Goal: Task Accomplishment & Management: Manage account settings

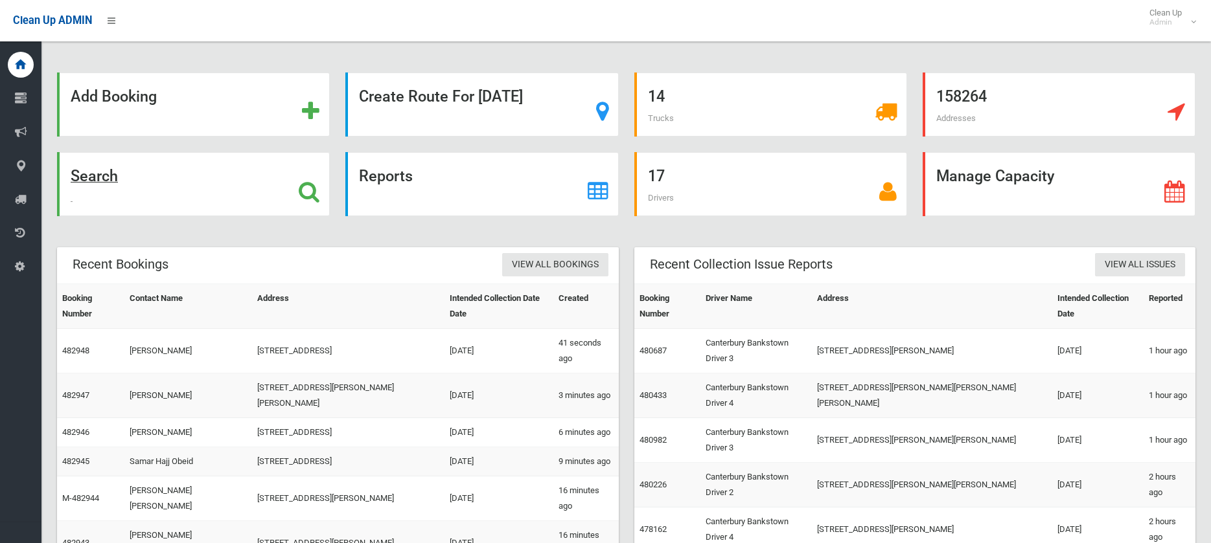
click at [99, 174] on strong "Search" at bounding box center [94, 176] width 47 height 18
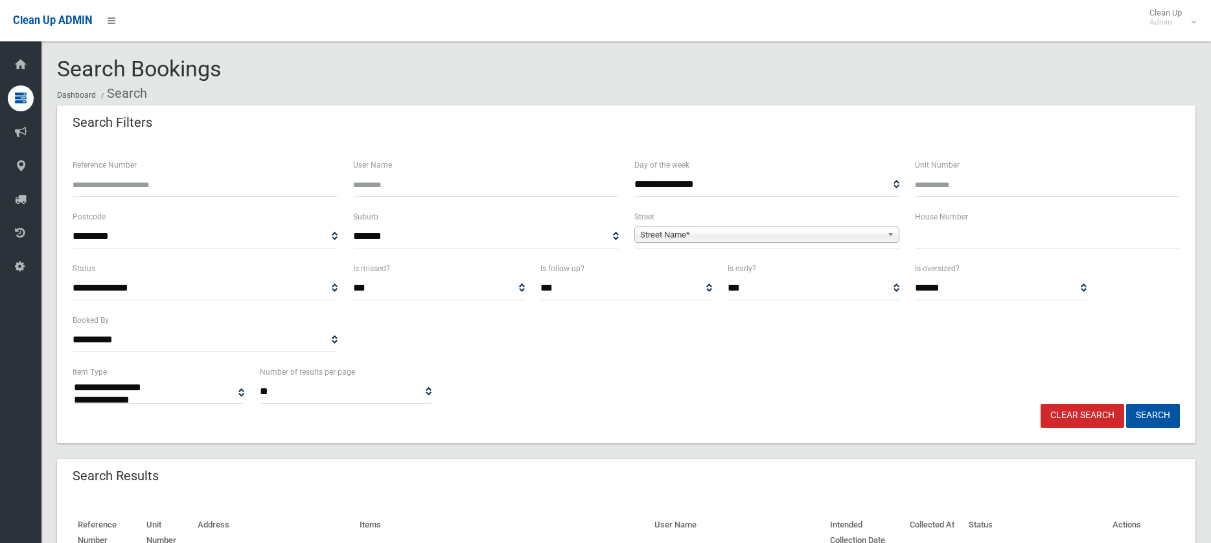
select select
click at [183, 185] on input "Reference Number" at bounding box center [205, 185] width 265 height 24
type input "******"
click at [1126, 404] on button "Search" at bounding box center [1153, 416] width 54 height 24
select select
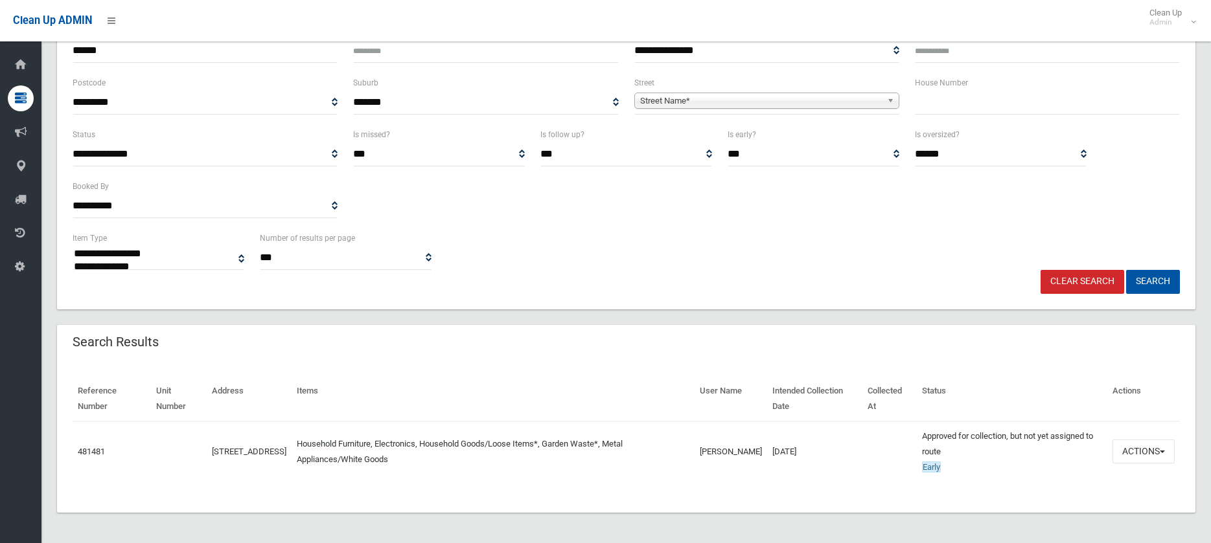
scroll to position [135, 0]
click at [1164, 450] on span "button" at bounding box center [1161, 451] width 5 height 3
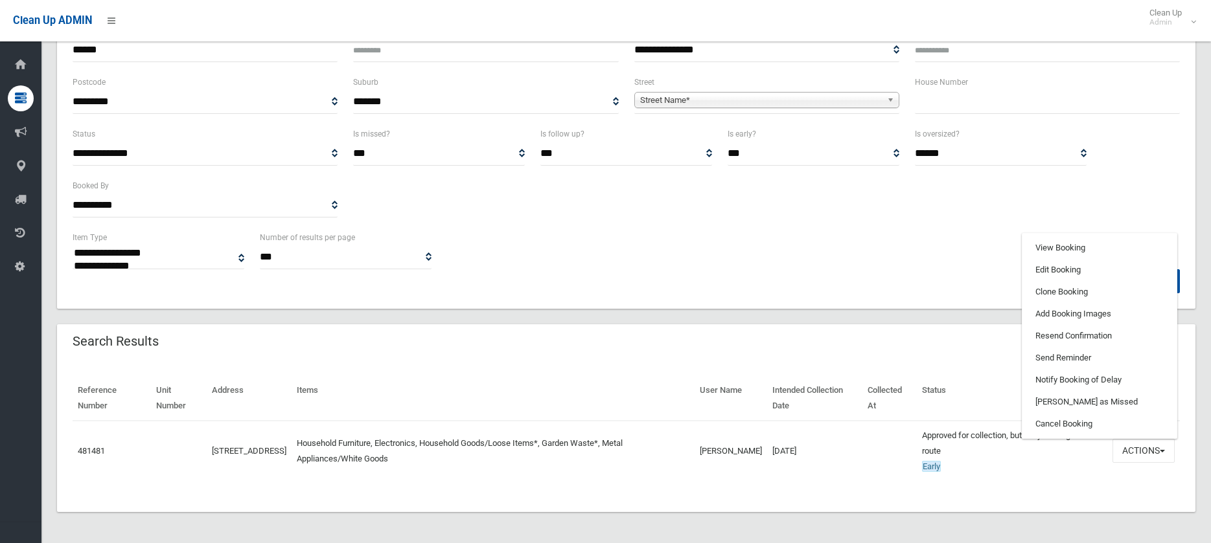
click at [978, 358] on div "Search Results" at bounding box center [626, 343] width 1138 height 36
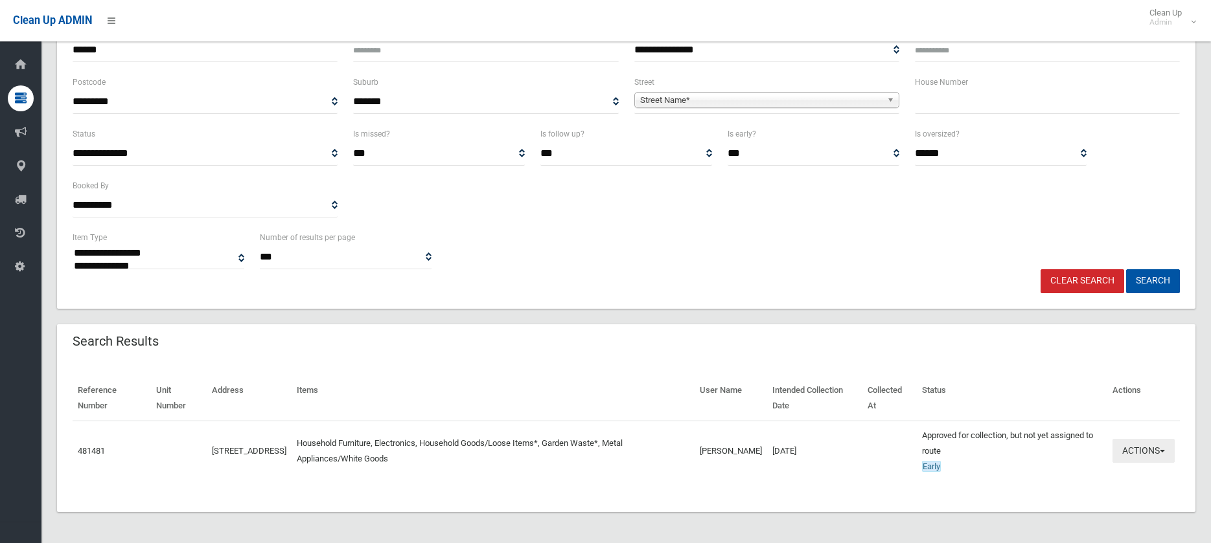
click at [1164, 450] on button "Actions" at bounding box center [1143, 451] width 62 height 24
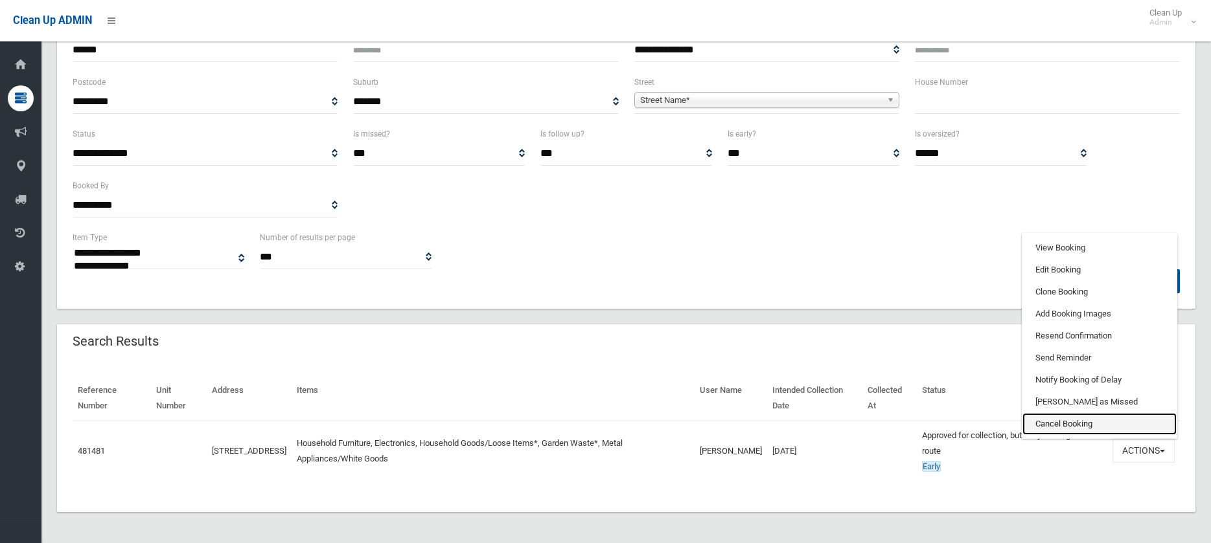
click at [1056, 425] on link "Cancel Booking" at bounding box center [1099, 424] width 154 height 22
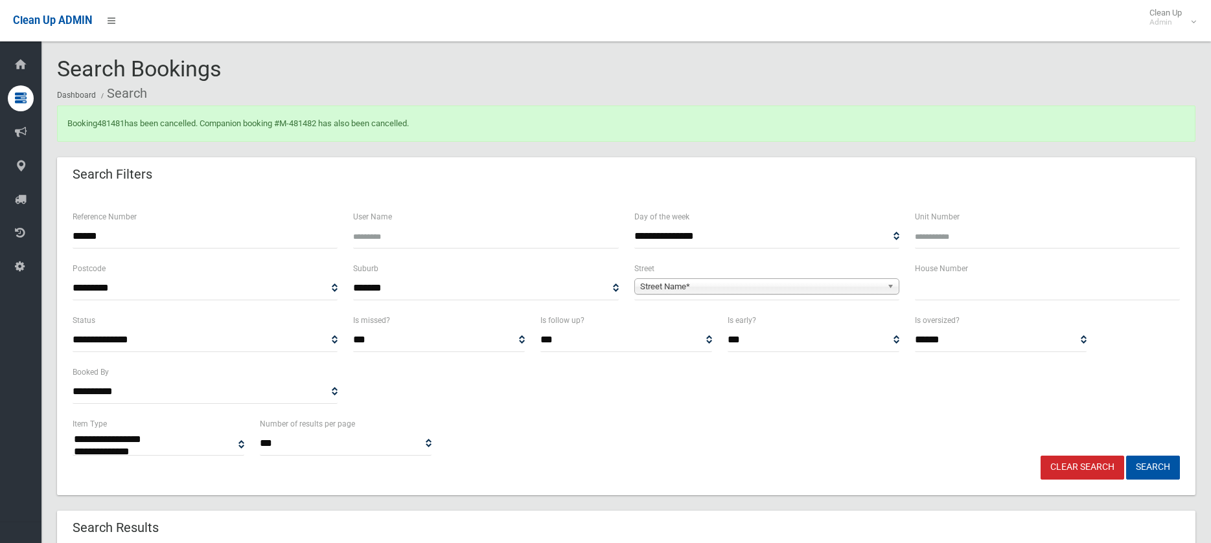
select select
click at [1153, 470] on button "Search" at bounding box center [1153, 468] width 54 height 24
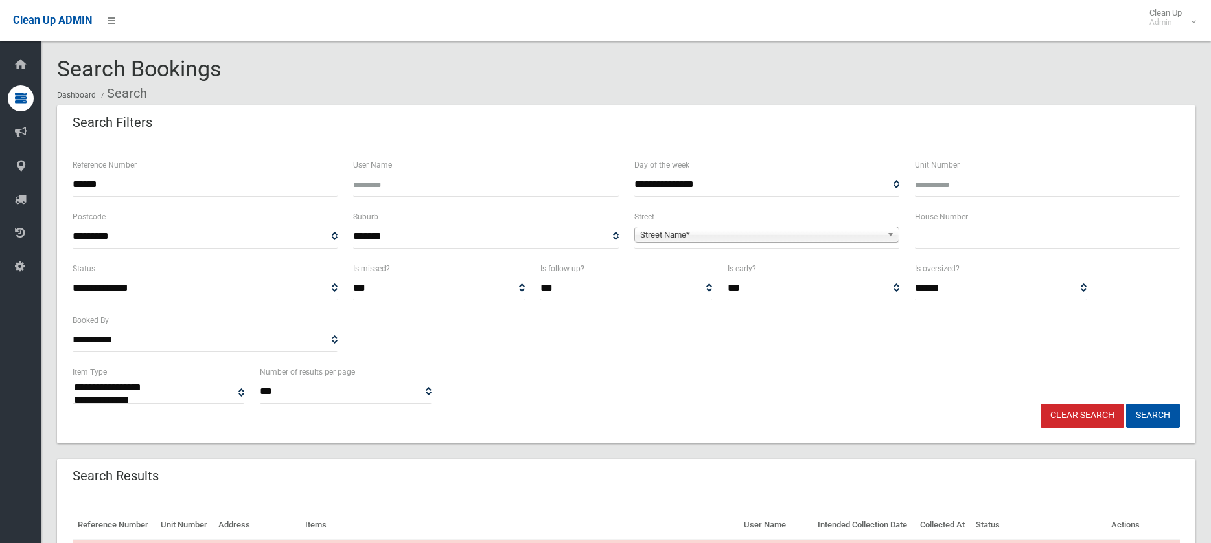
select select
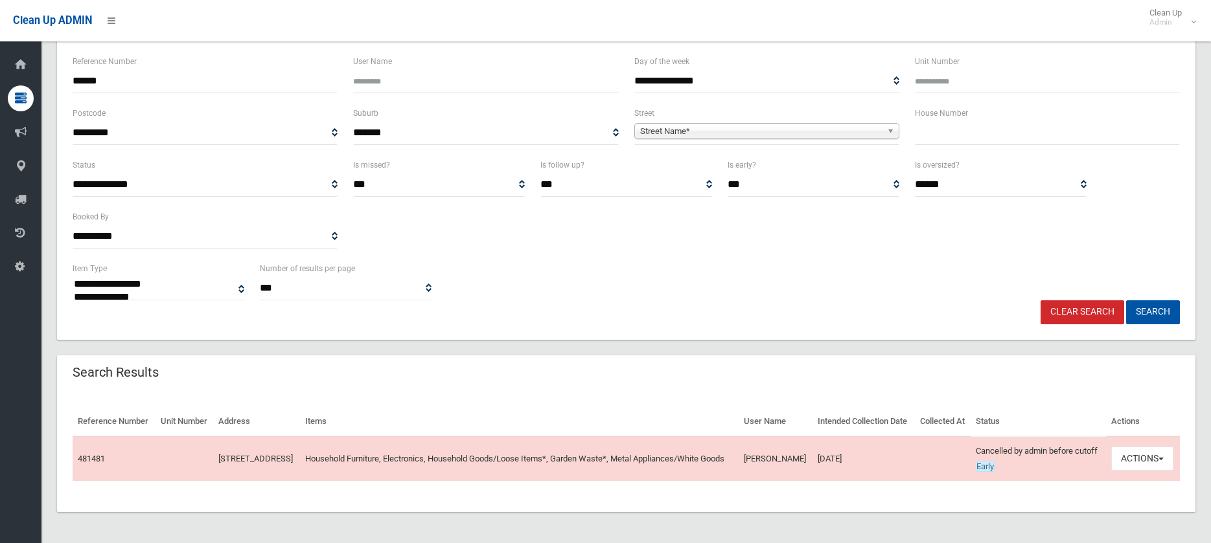
scroll to position [130, 0]
click at [1163, 455] on button "Actions" at bounding box center [1142, 459] width 62 height 24
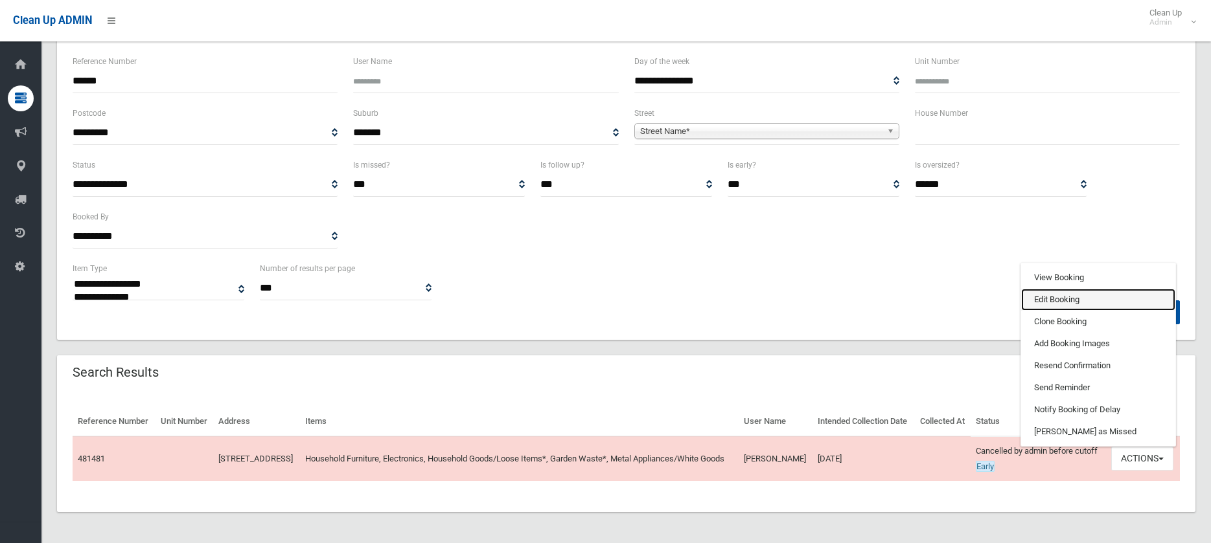
click at [1056, 294] on link "Edit Booking" at bounding box center [1098, 300] width 154 height 22
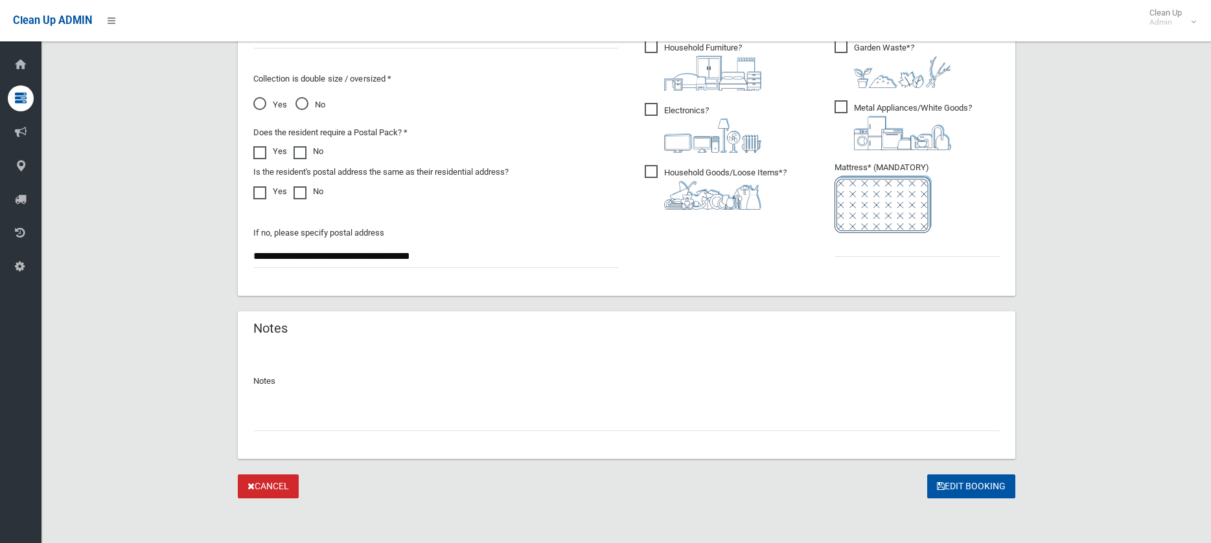
scroll to position [738, 0]
click at [302, 423] on input "text" at bounding box center [626, 417] width 746 height 24
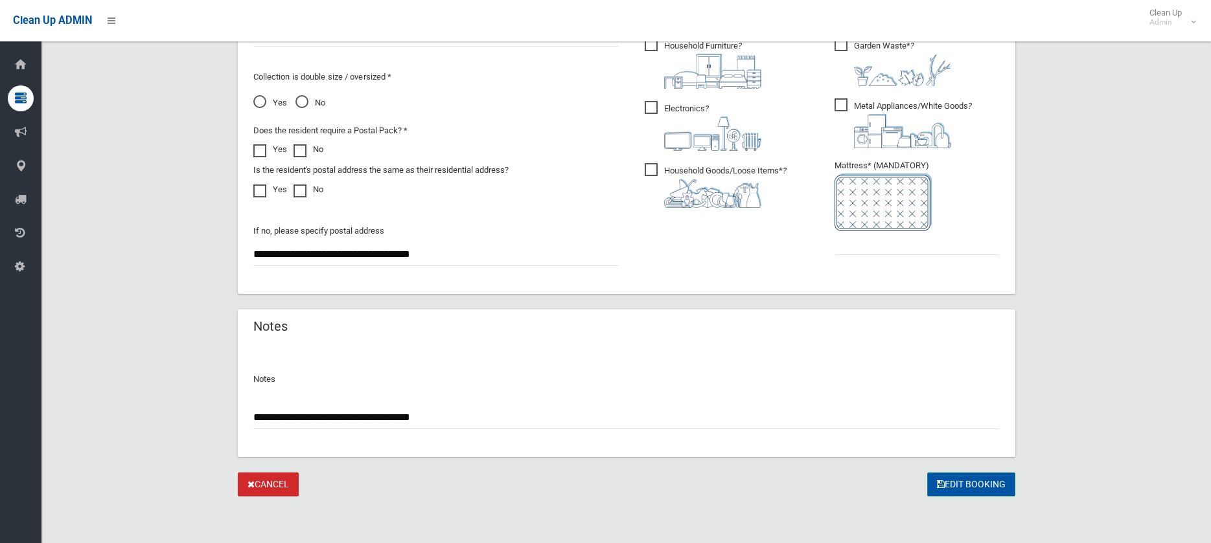
type input "**********"
click at [976, 490] on button "Edit Booking" at bounding box center [971, 485] width 88 height 24
click at [854, 243] on input "text" at bounding box center [916, 243] width 165 height 24
type input "*"
click at [968, 486] on button "Edit Booking" at bounding box center [971, 485] width 88 height 24
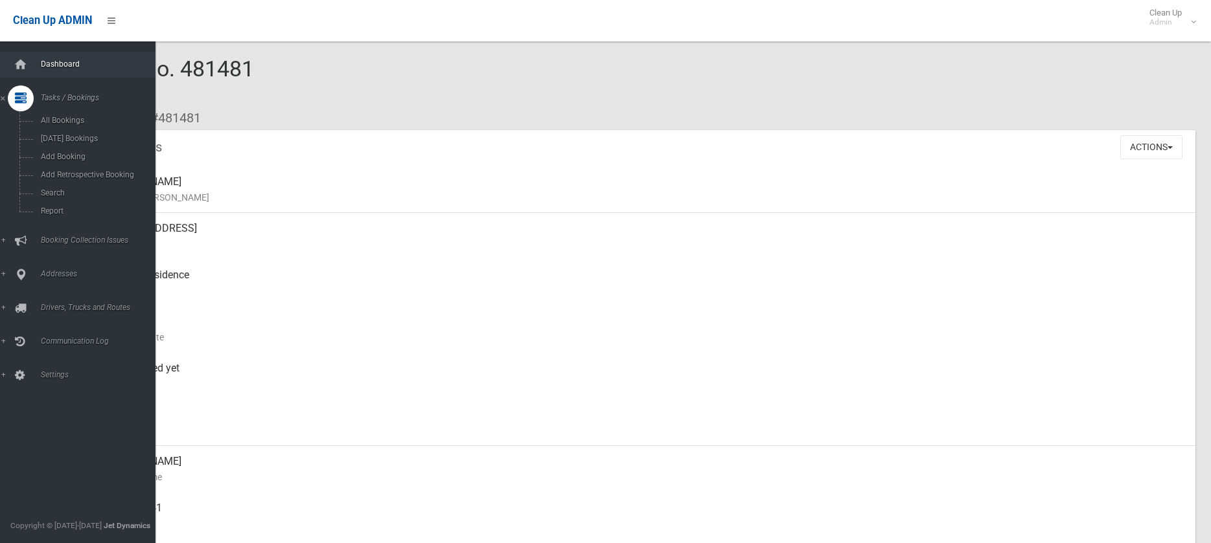
click at [63, 63] on span "Dashboard" at bounding box center [101, 64] width 128 height 9
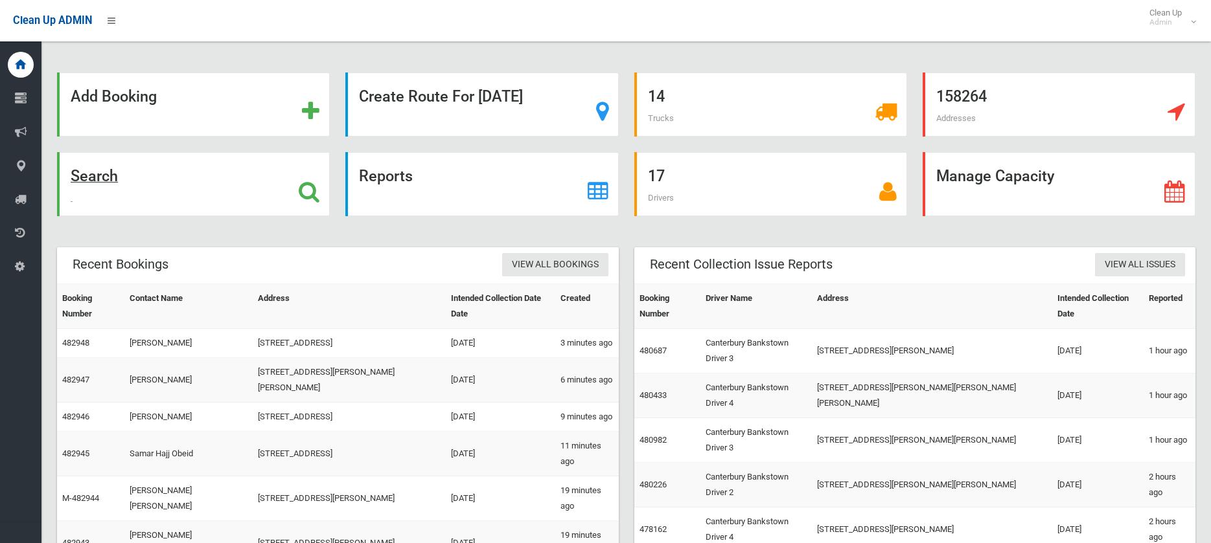
click at [86, 174] on strong "Search" at bounding box center [94, 176] width 47 height 18
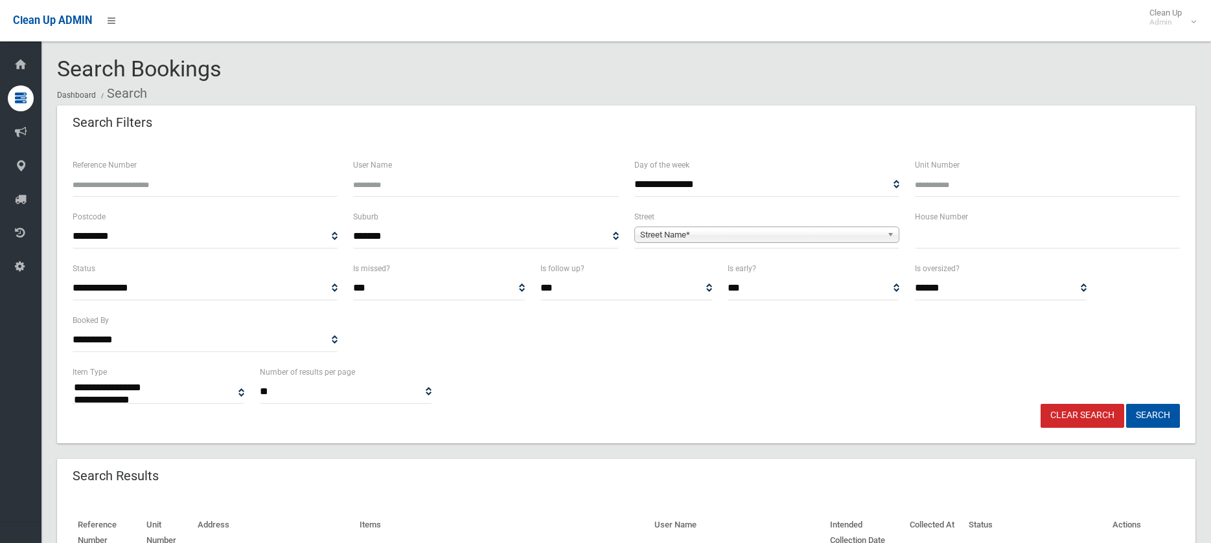
select select
click at [92, 185] on input "Reference Number" at bounding box center [205, 185] width 265 height 24
type input "******"
click at [1126, 404] on button "Search" at bounding box center [1153, 416] width 54 height 24
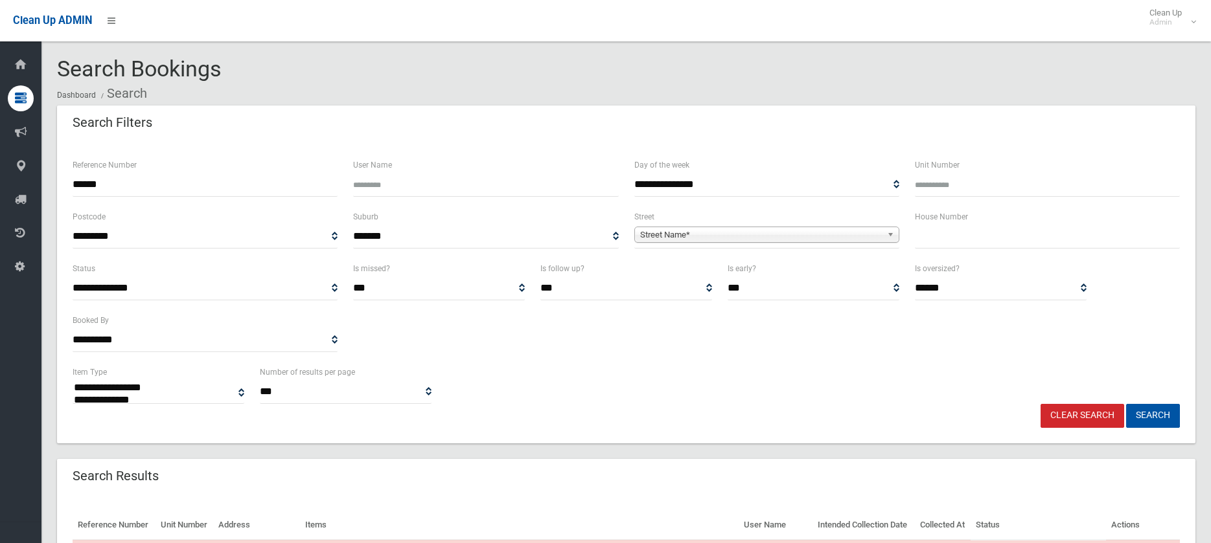
select select
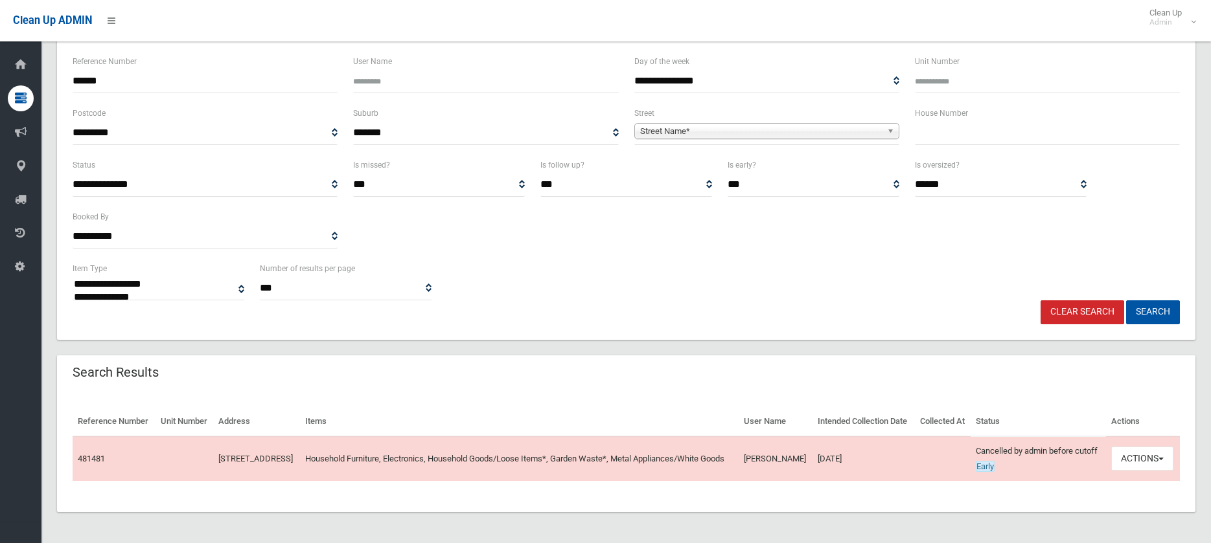
scroll to position [135, 0]
